Goal: Task Accomplishment & Management: Manage account settings

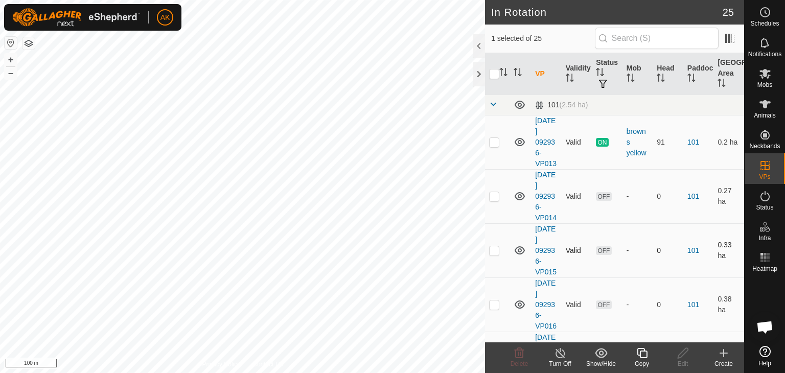
checkbox input "false"
click at [522, 356] on icon at bounding box center [520, 353] width 10 height 10
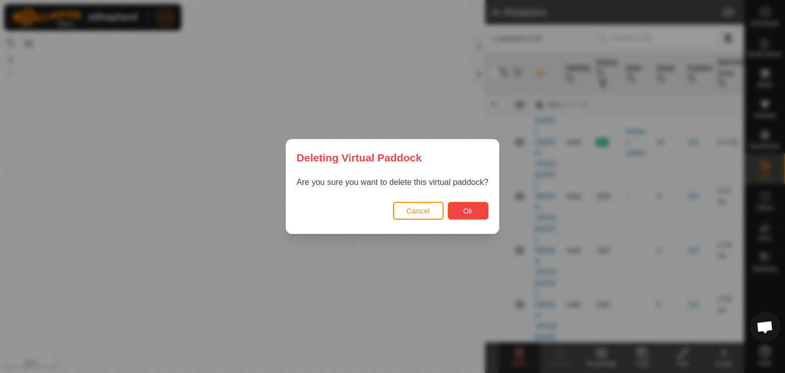
click at [477, 213] on button "Ok" at bounding box center [468, 211] width 41 height 18
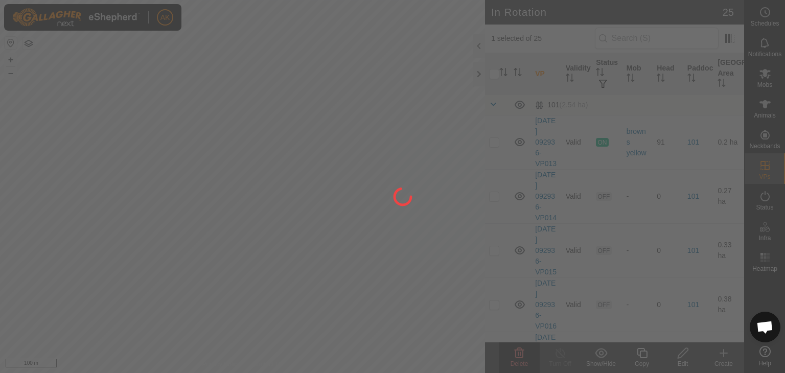
checkbox input "false"
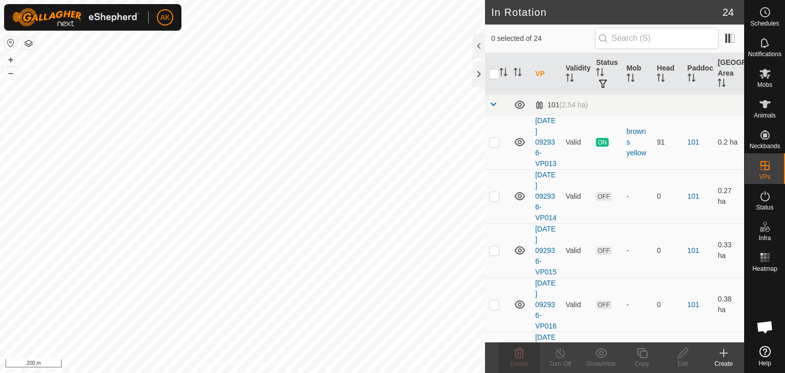
checkbox input "true"
click at [515, 353] on icon at bounding box center [520, 353] width 10 height 10
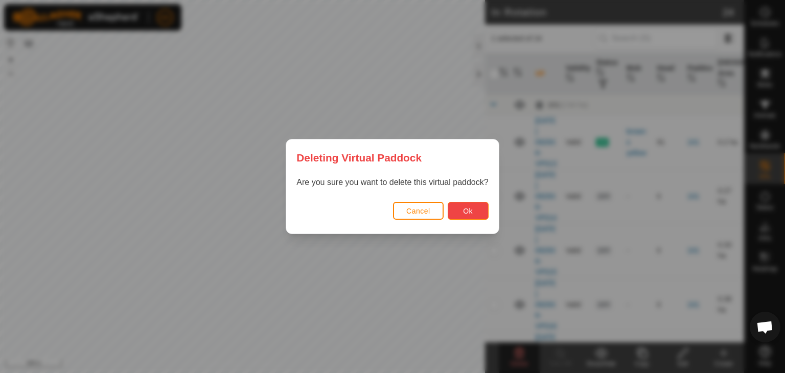
click at [469, 208] on span "Ok" at bounding box center [468, 211] width 10 height 8
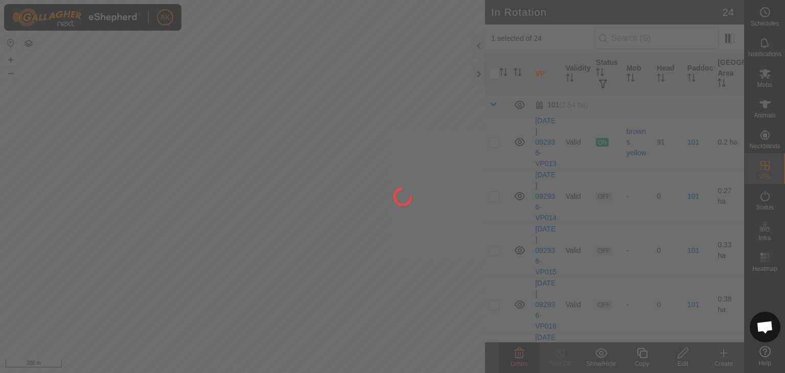
checkbox input "false"
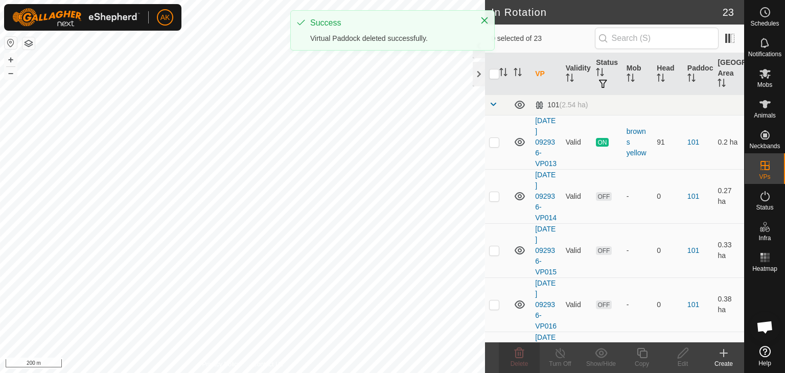
click at [263, 373] on html "AK Schedules Notifications Mobs Animals Neckbands VPs Status Infra Heatmap Help…" at bounding box center [392, 186] width 785 height 373
